Goal: Transaction & Acquisition: Purchase product/service

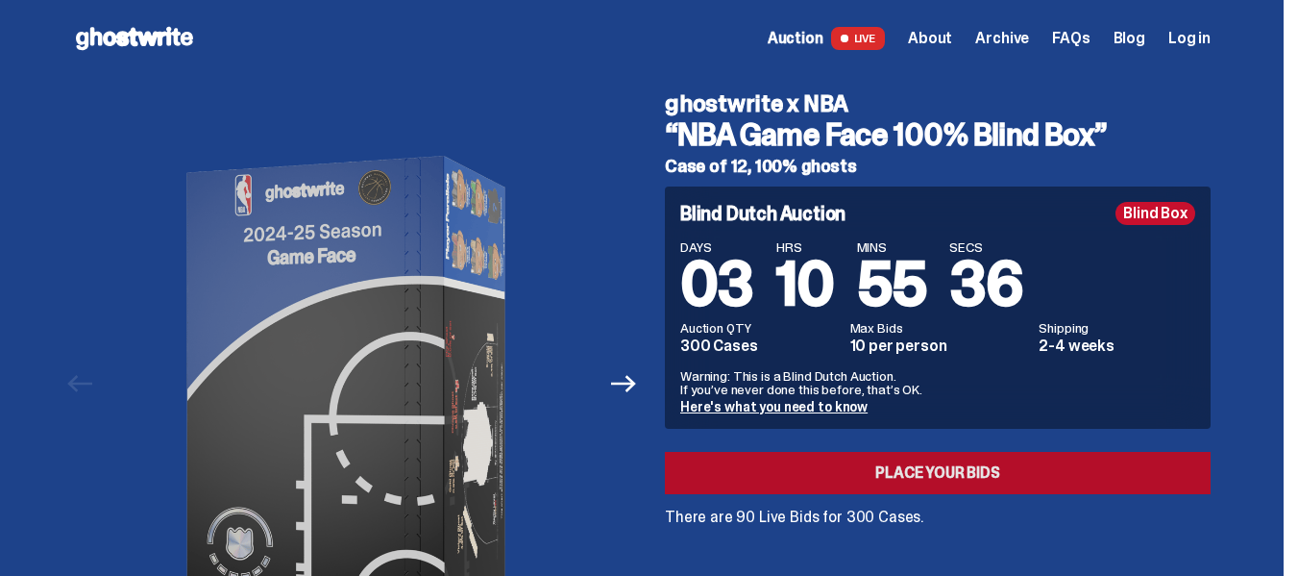
click at [864, 475] on link "Place your Bids" at bounding box center [938, 473] width 546 height 42
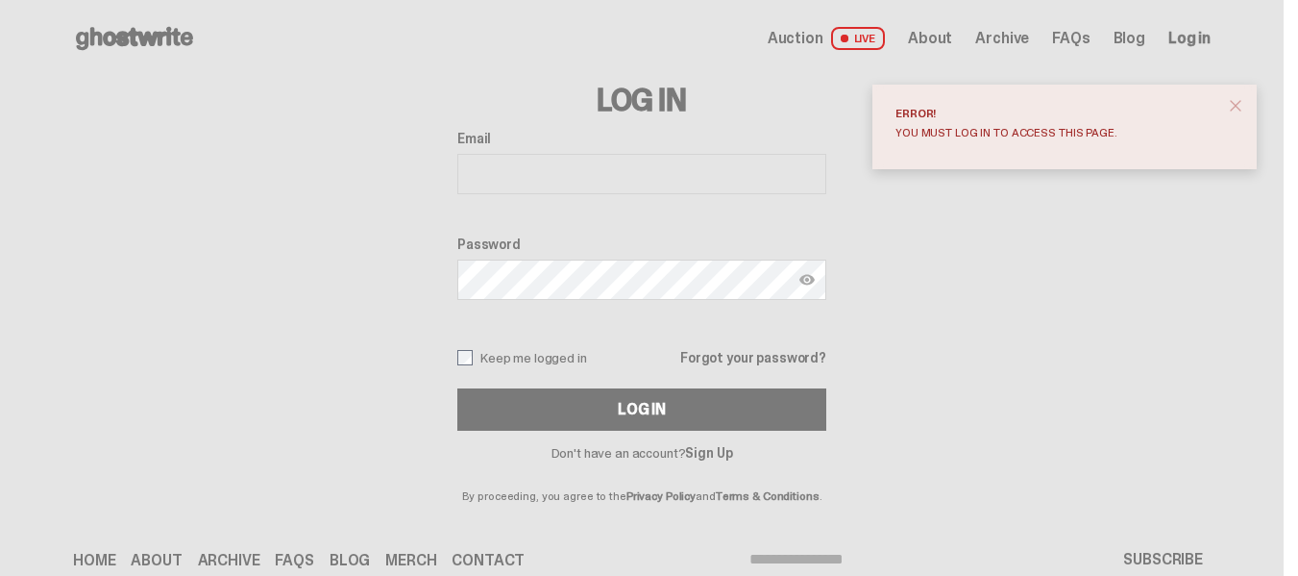
click at [1245, 112] on span "close" at bounding box center [1235, 105] width 19 height 19
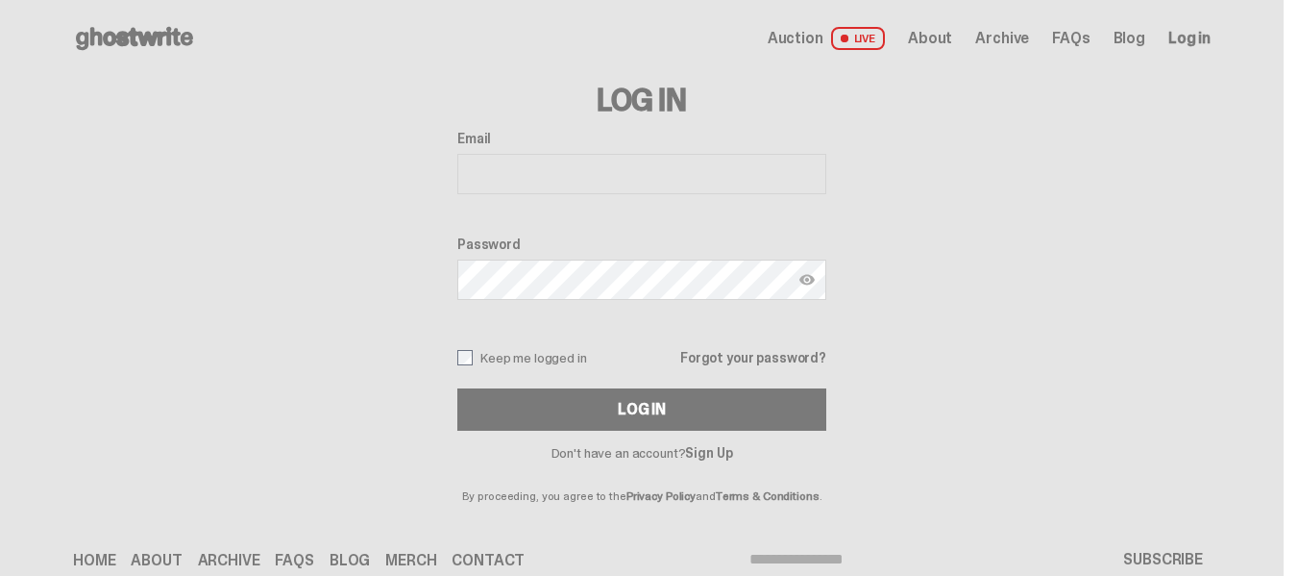
click at [670, 178] on input "Email" at bounding box center [641, 174] width 369 height 40
type input "**********"
click at [457, 388] on button "Log In" at bounding box center [641, 409] width 369 height 42
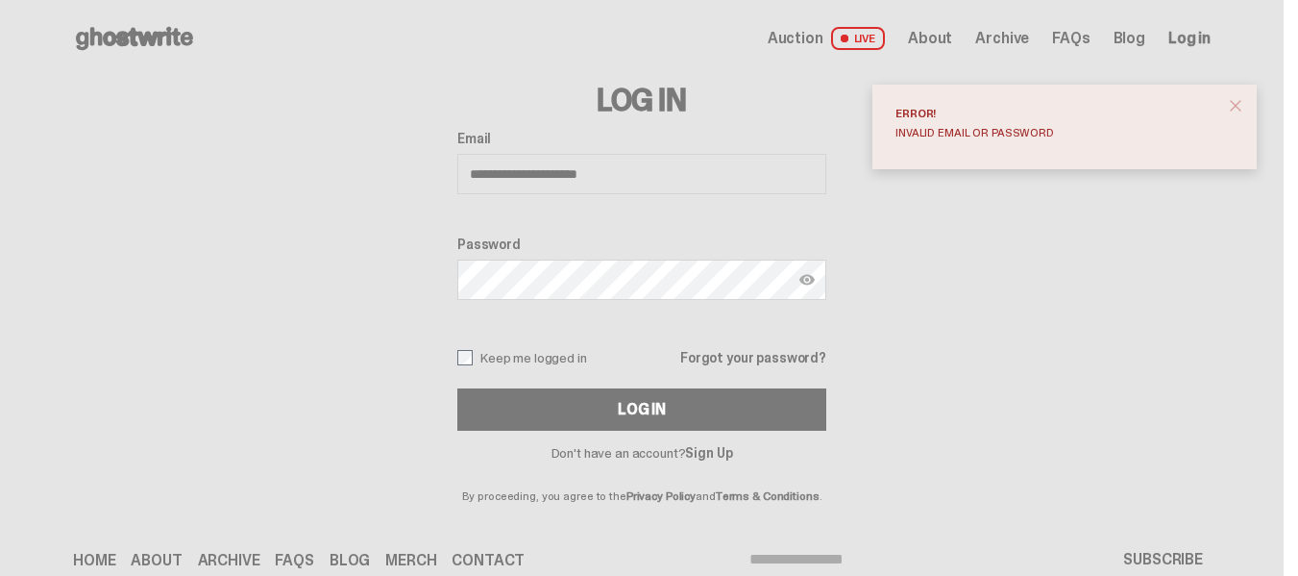
click at [457, 388] on button "Log In" at bounding box center [641, 409] width 369 height 42
click at [1250, 107] on button "close" at bounding box center [1235, 105] width 35 height 35
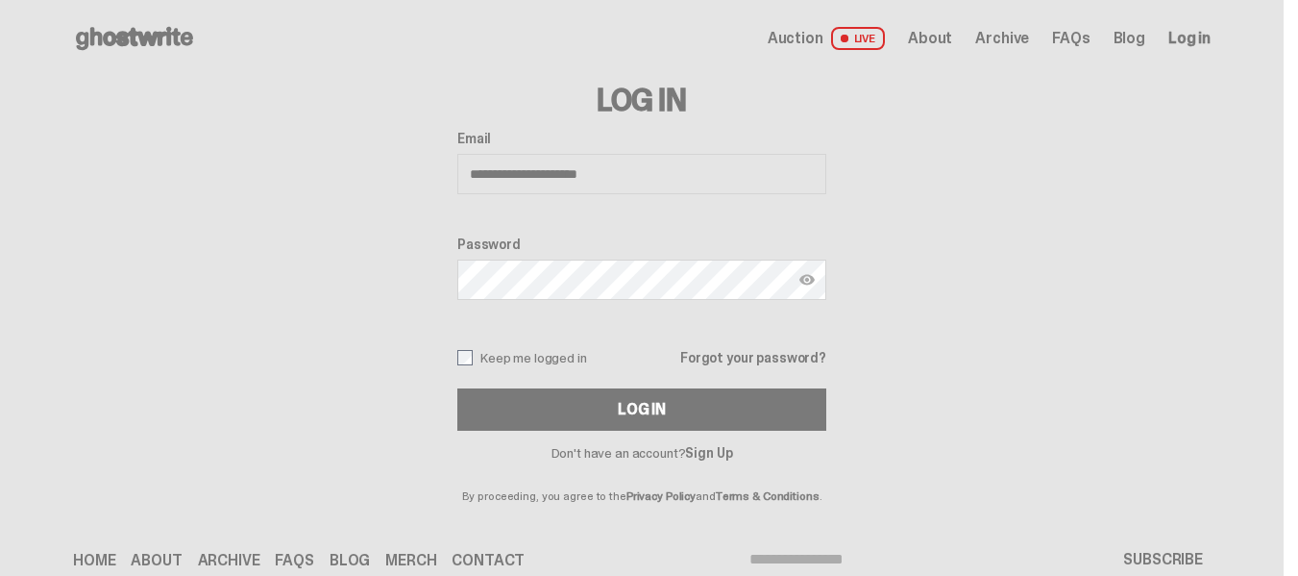
click at [457, 388] on button "Log In" at bounding box center [641, 409] width 369 height 42
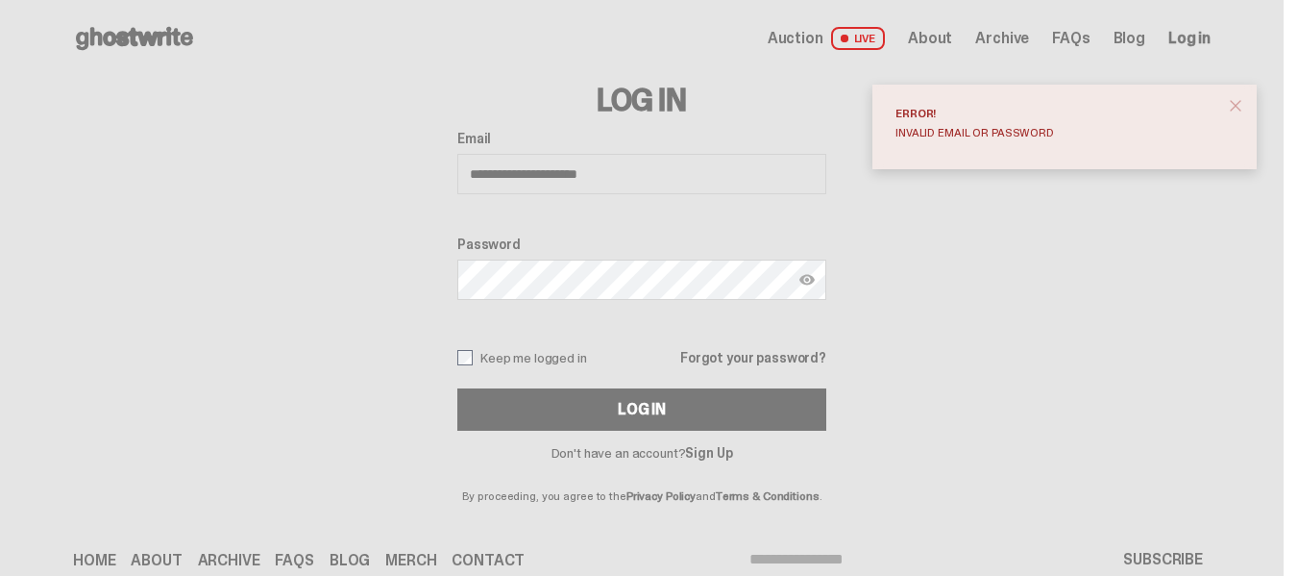
click at [1236, 100] on span "close" at bounding box center [1235, 105] width 19 height 19
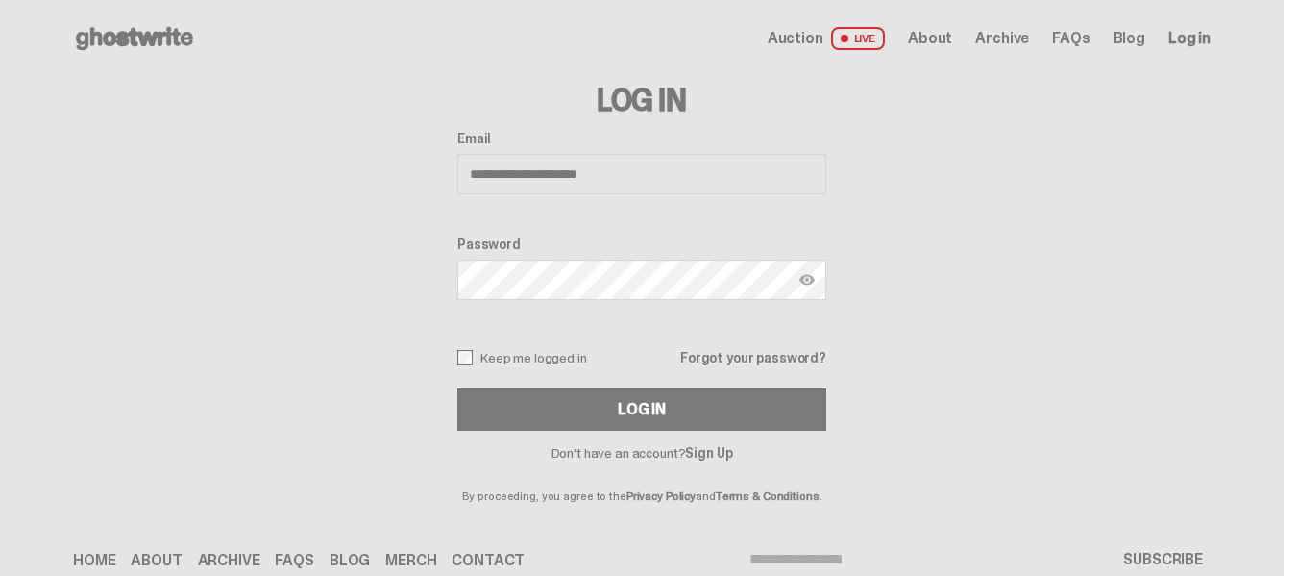
click at [457, 388] on button "Log In" at bounding box center [641, 409] width 369 height 42
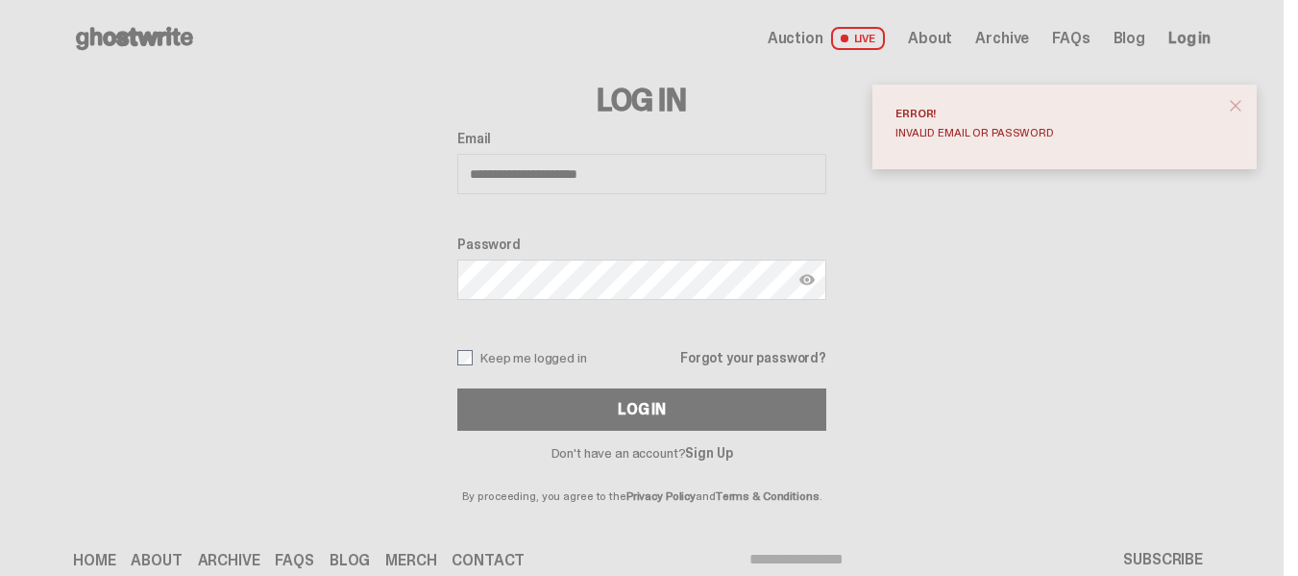
click at [1241, 108] on span "close" at bounding box center [1235, 105] width 19 height 19
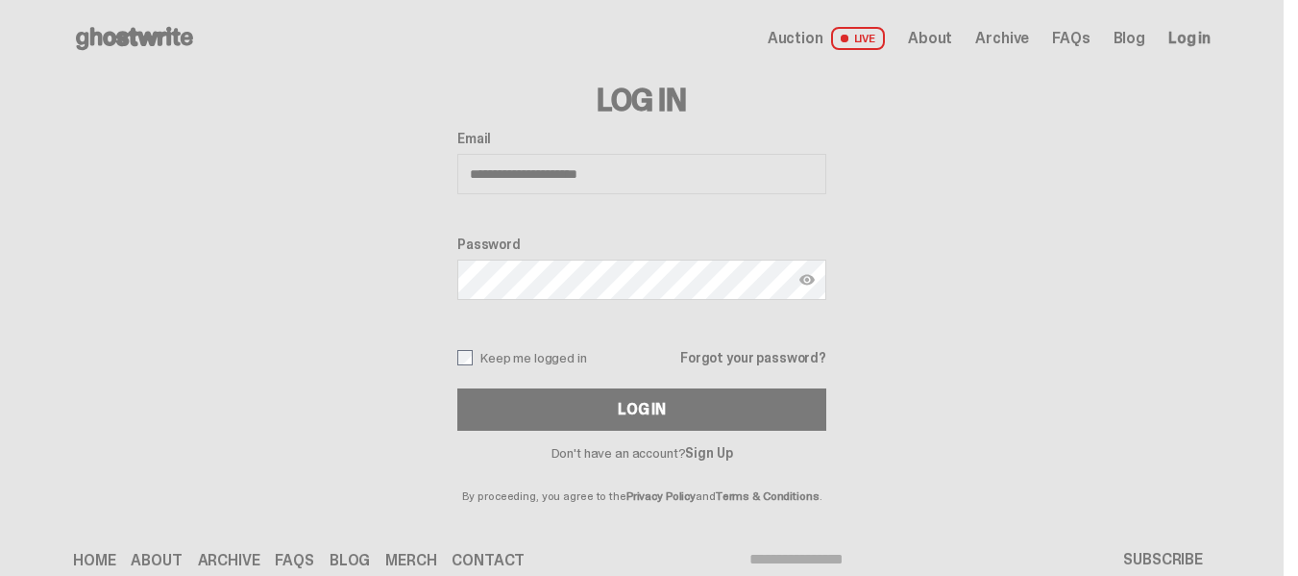
click at [687, 256] on div "Password" at bounding box center [641, 269] width 369 height 67
click at [781, 355] on link "Forgot your password?" at bounding box center [753, 357] width 146 height 13
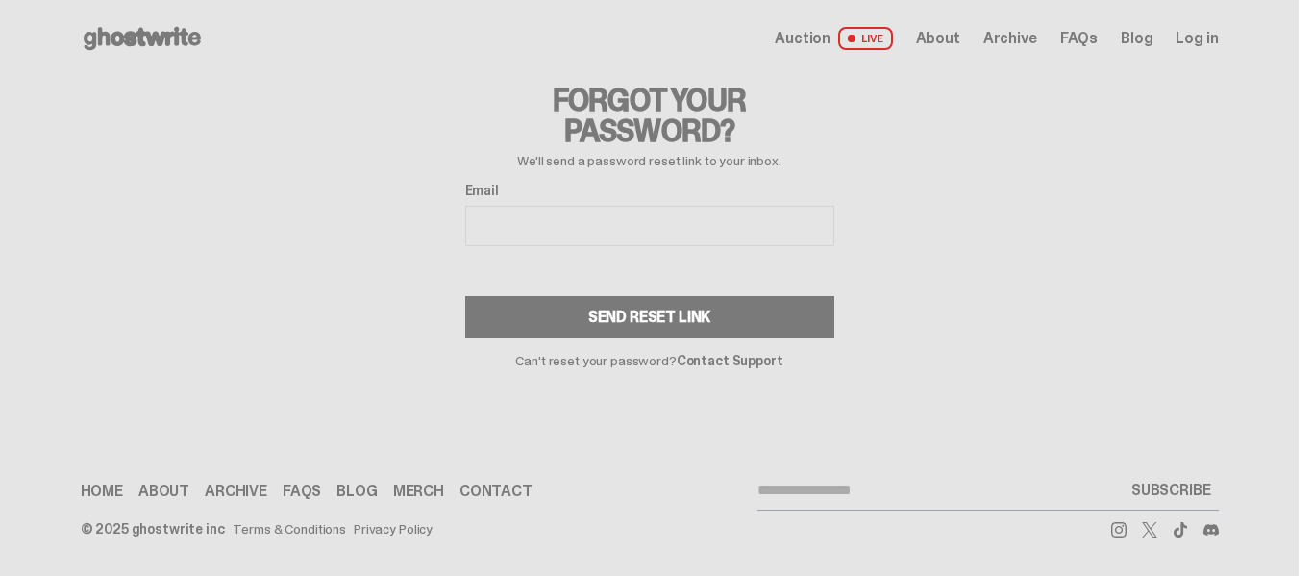
click at [600, 240] on input "Email" at bounding box center [649, 226] width 369 height 40
type input "**********"
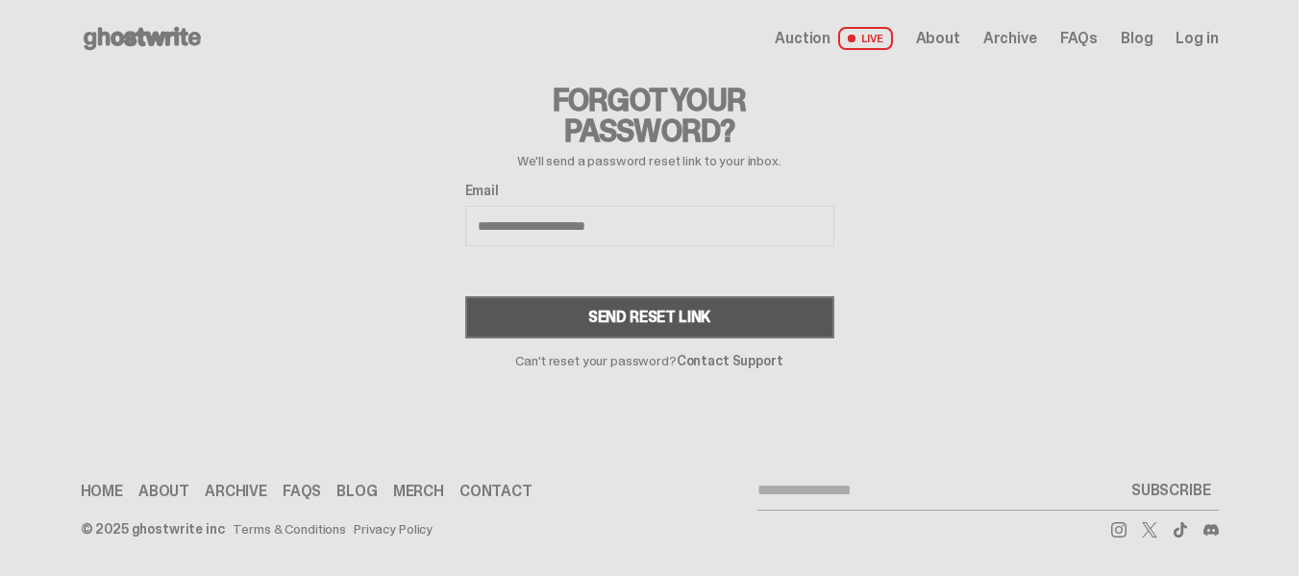
click at [603, 324] on div "Send Reset Link" at bounding box center [649, 316] width 123 height 15
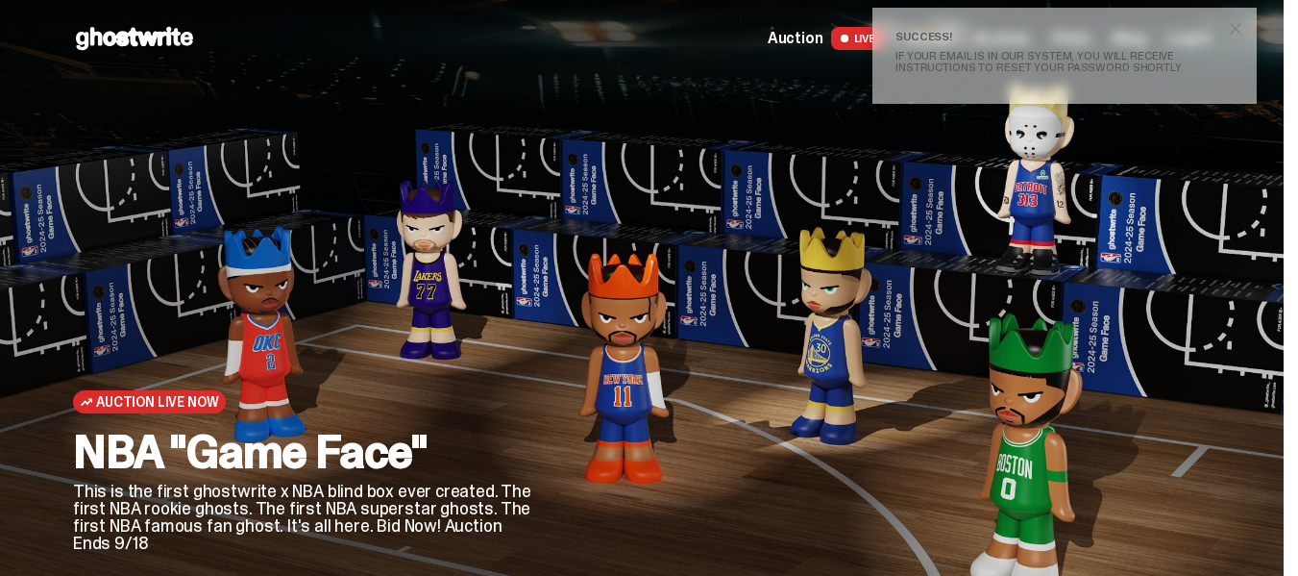
click at [1245, 32] on span "close" at bounding box center [1235, 28] width 19 height 19
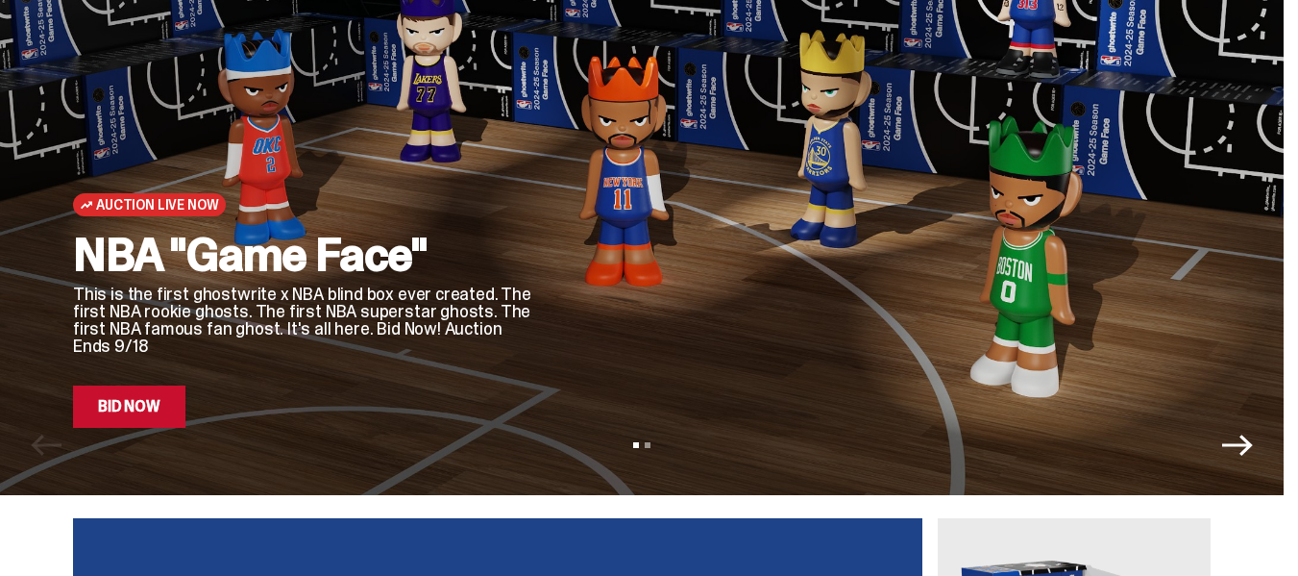
scroll to position [292, 0]
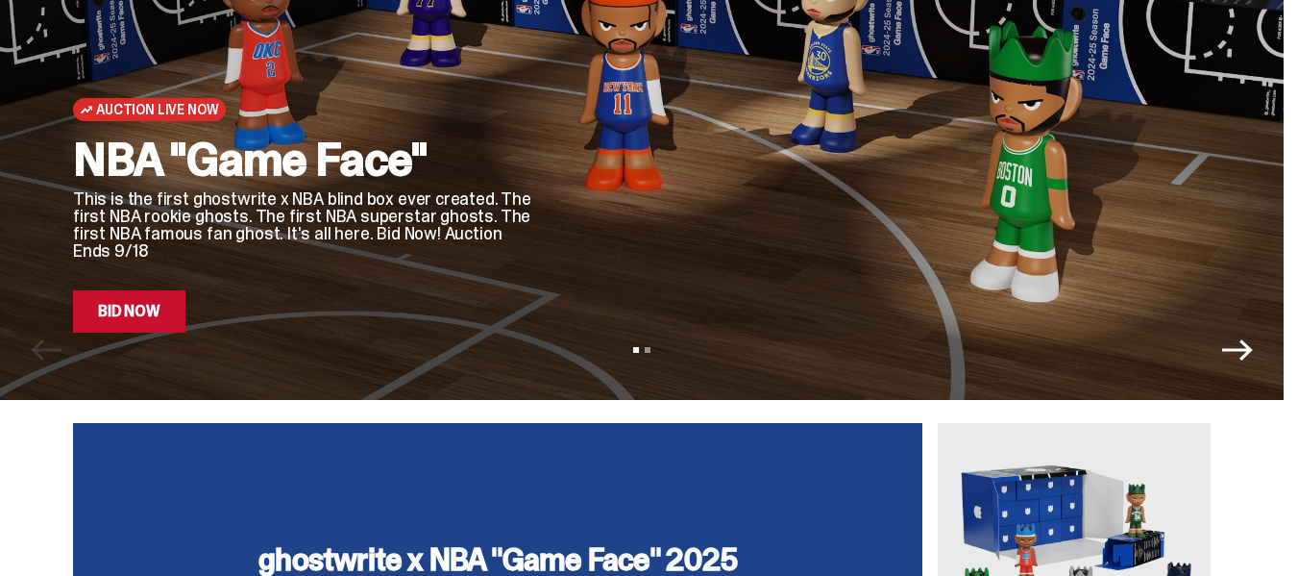
click at [140, 326] on link "Bid Now" at bounding box center [129, 311] width 112 height 42
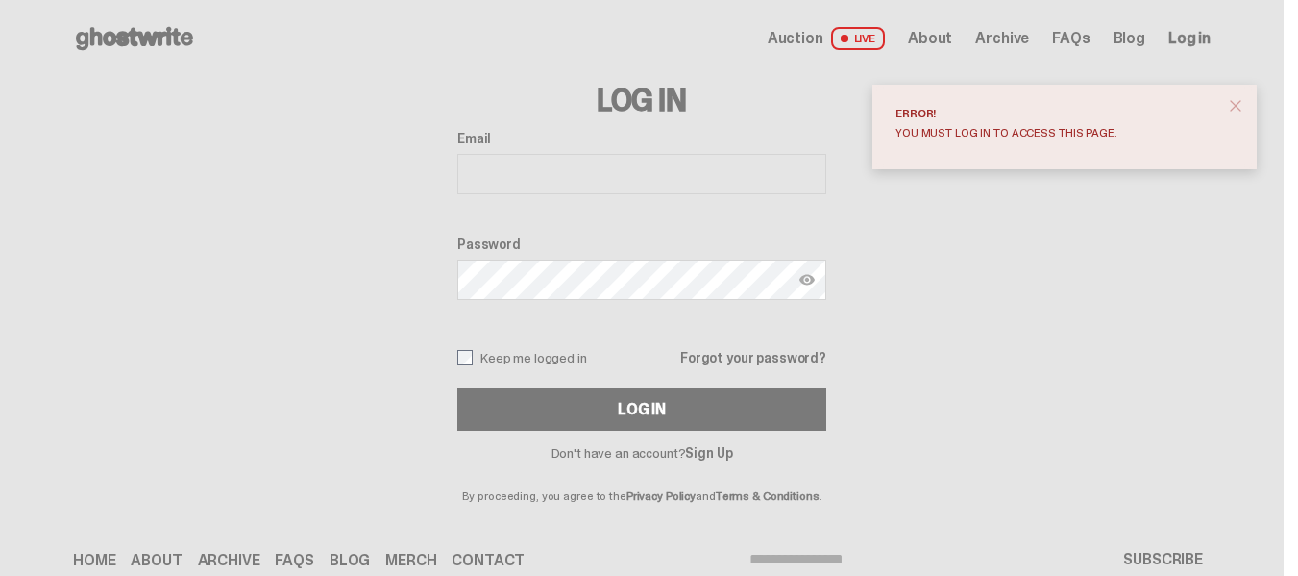
click at [782, 361] on link "Forgot your password?" at bounding box center [753, 357] width 146 height 13
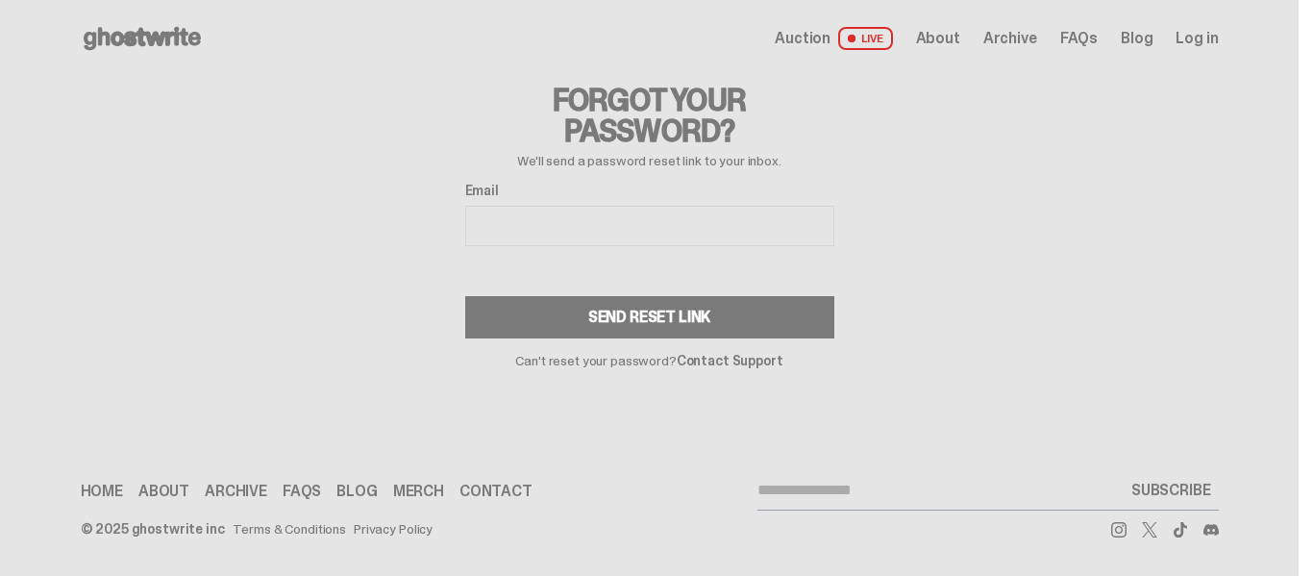
click at [700, 222] on input "Email" at bounding box center [649, 226] width 369 height 40
type input "**********"
click at [652, 306] on button "Send Reset Link" at bounding box center [649, 317] width 369 height 42
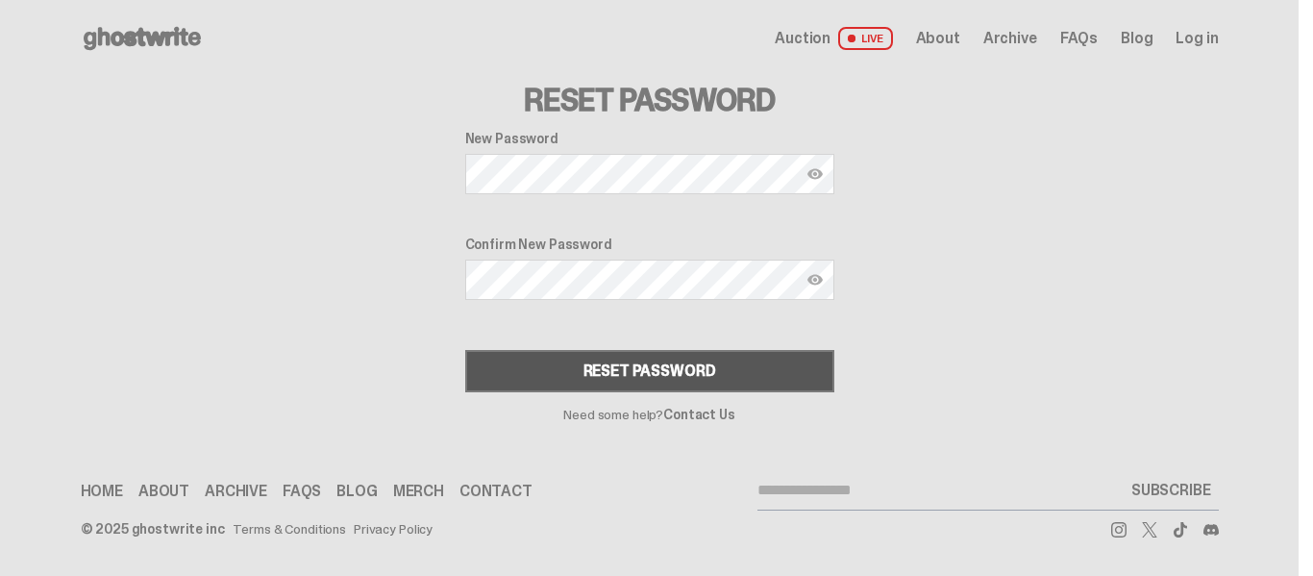
click at [565, 370] on button "Reset Password" at bounding box center [649, 371] width 369 height 42
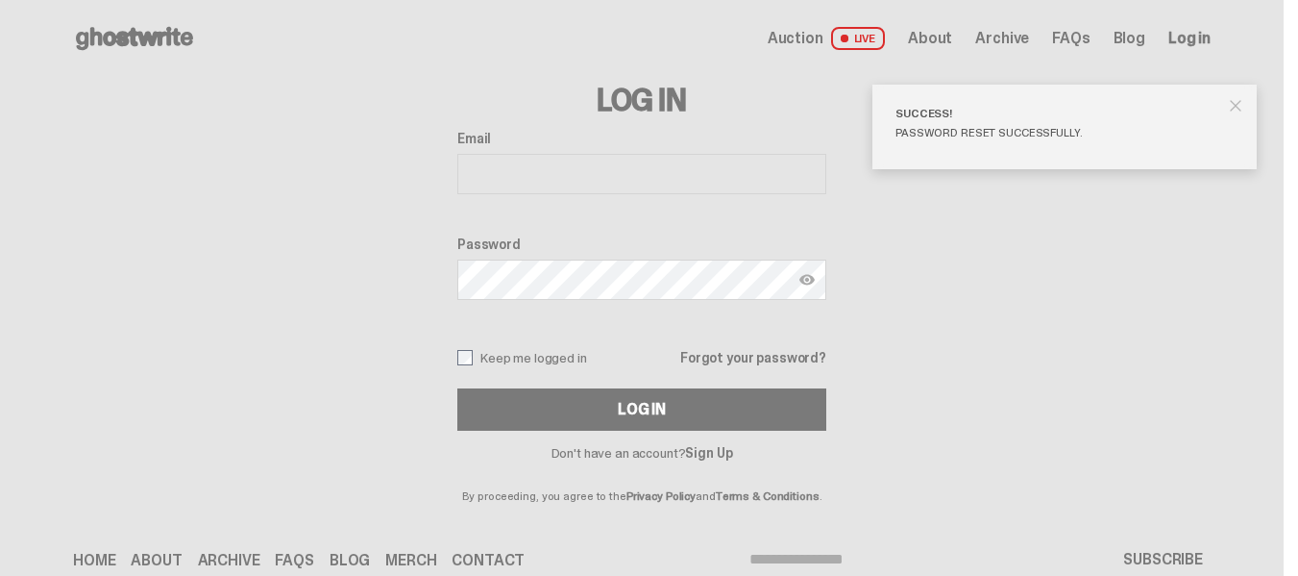
click at [712, 178] on input "Email" at bounding box center [641, 174] width 369 height 40
type input "**********"
click at [457, 388] on button "Log In" at bounding box center [641, 409] width 369 height 42
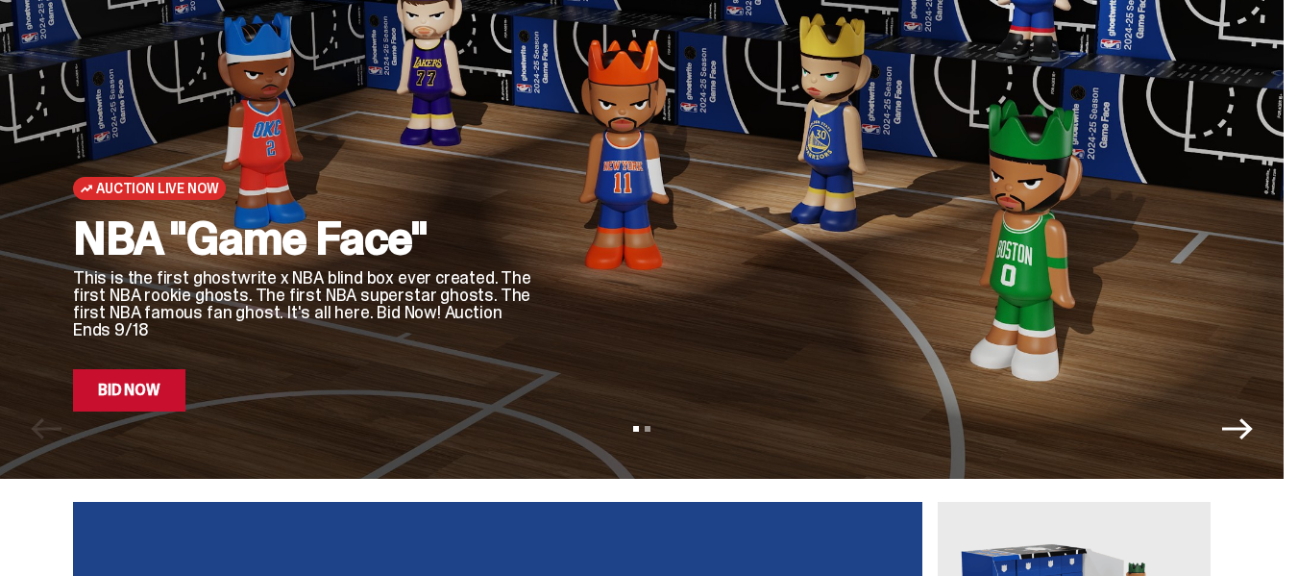
scroll to position [219, 0]
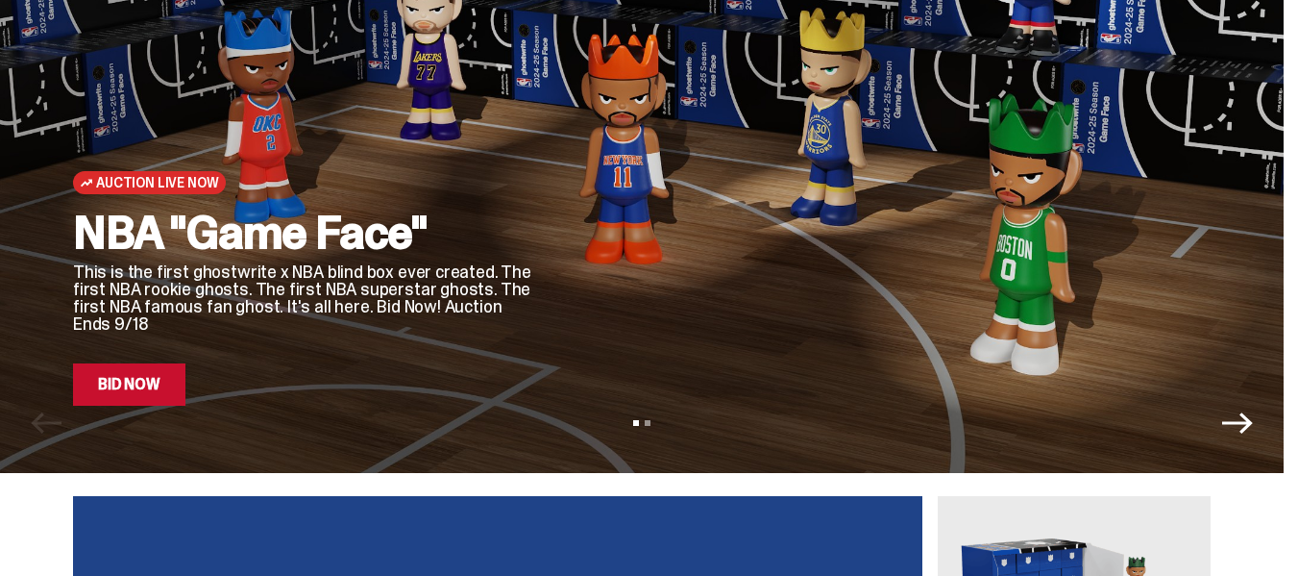
click at [136, 384] on link "Bid Now" at bounding box center [129, 384] width 112 height 42
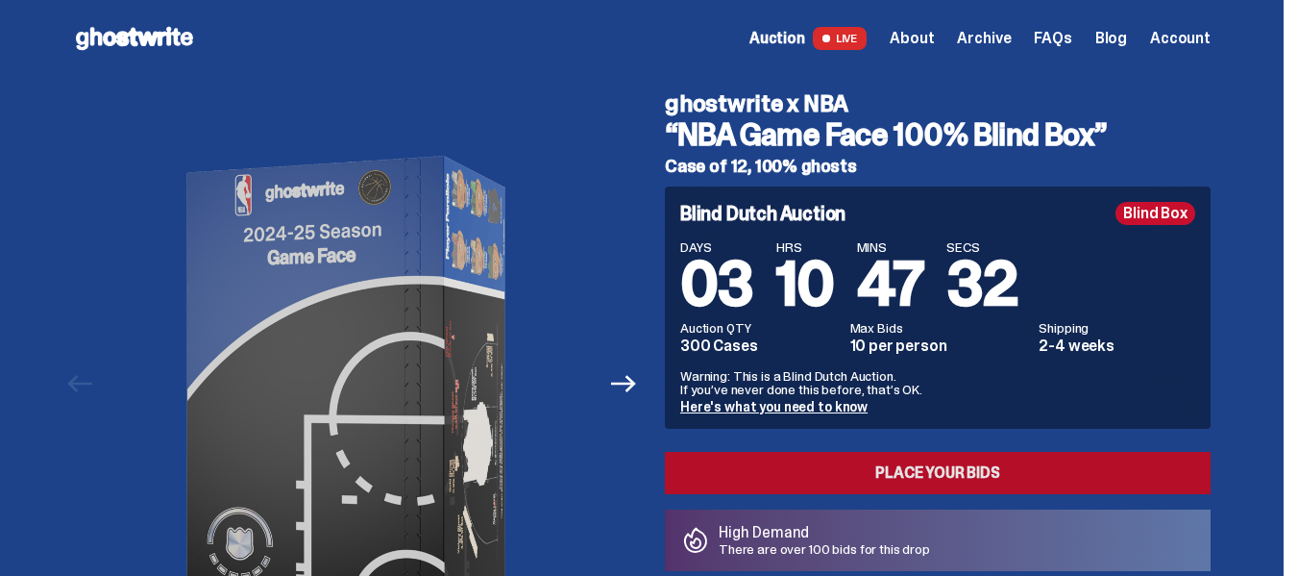
click at [918, 474] on link "Place your Bids" at bounding box center [938, 473] width 546 height 42
